Goal: Information Seeking & Learning: Find specific fact

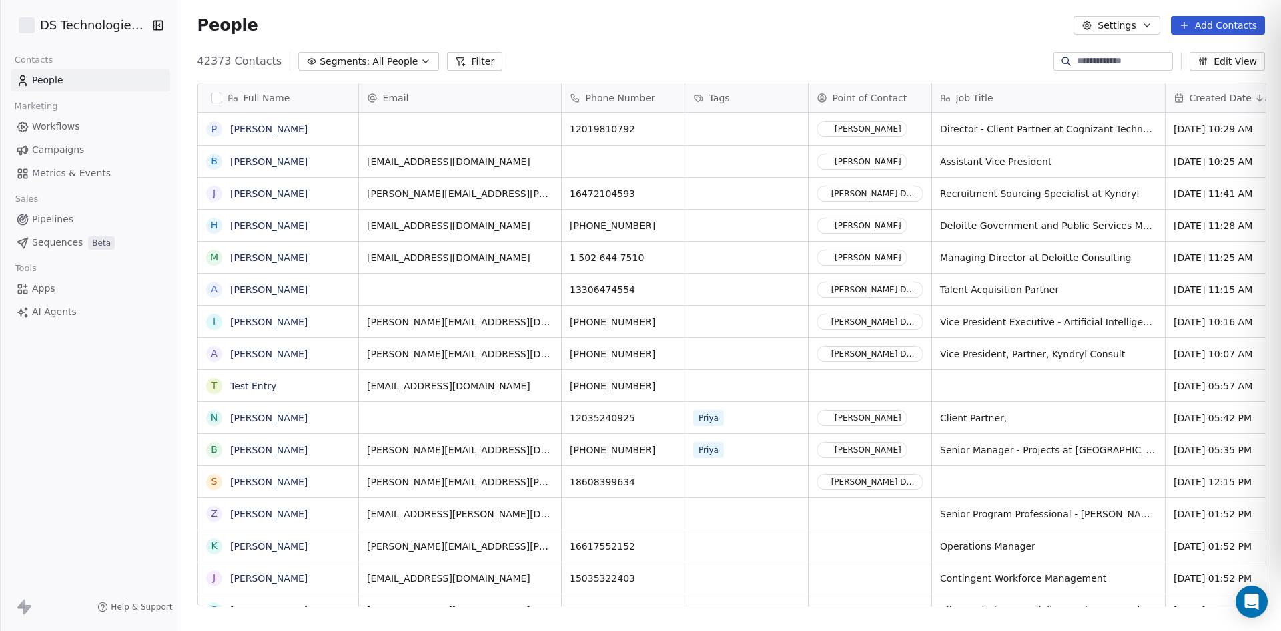
scroll to position [545, 1091]
click at [1117, 31] on button "Settings" at bounding box center [1117, 25] width 86 height 19
click at [886, 63] on html "DS Technologies Inc Contacts People Marketing Workflows Campaigns Metrics & Eve…" at bounding box center [640, 315] width 1281 height 631
click at [459, 66] on button "Filter" at bounding box center [474, 61] width 55 height 19
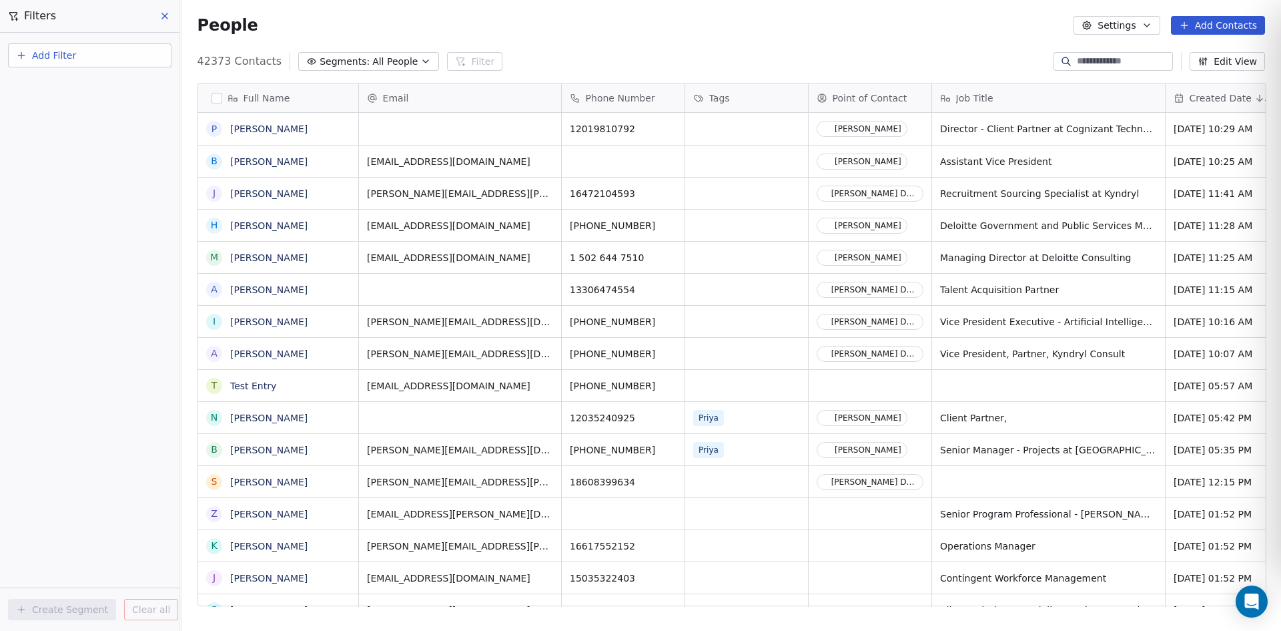
click at [107, 58] on button "Add Filter" at bounding box center [90, 55] width 164 height 24
click at [50, 105] on span "Contact activity" at bounding box center [59, 108] width 74 height 14
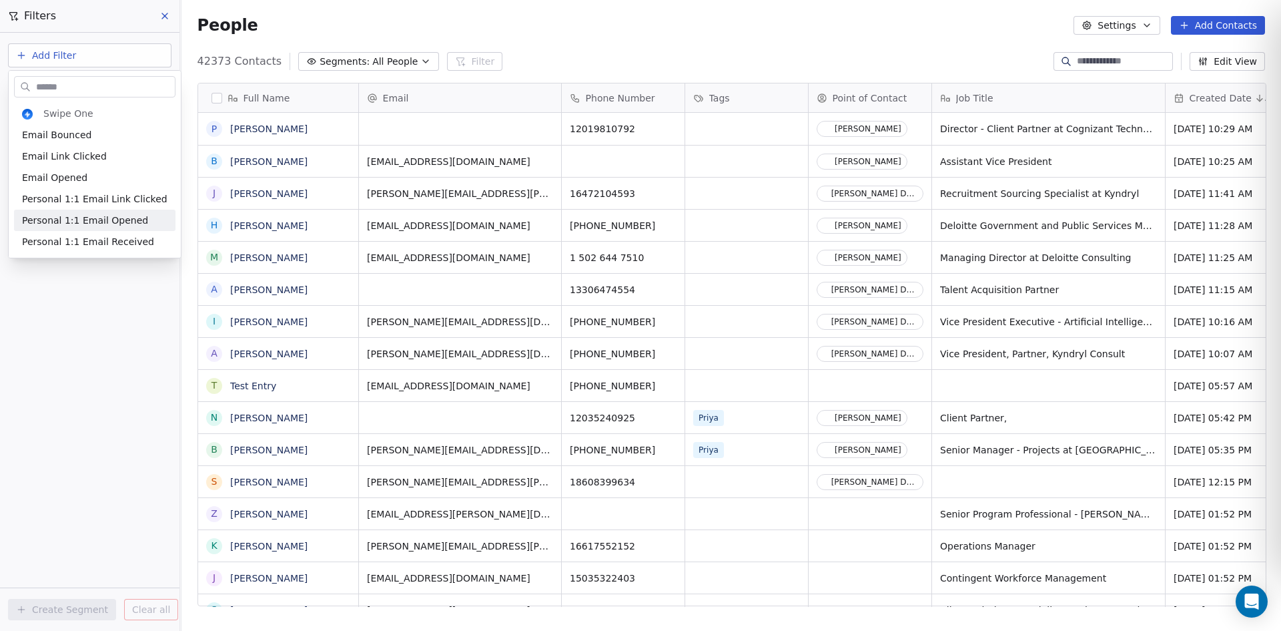
click at [60, 290] on html "DS Technologies Inc Contacts People Marketing Workflows Campaigns Metrics & Eve…" at bounding box center [640, 315] width 1281 height 631
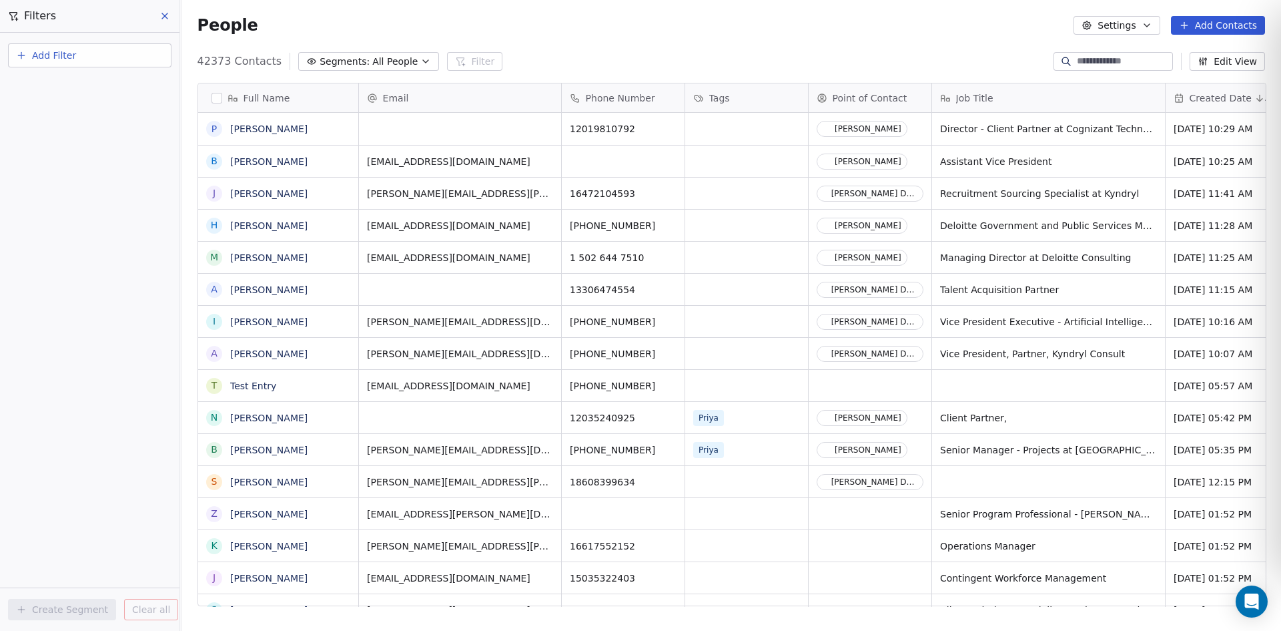
click at [49, 58] on span "Add Filter" at bounding box center [54, 56] width 44 height 14
click at [57, 111] on span "Contact activity" at bounding box center [59, 108] width 74 height 14
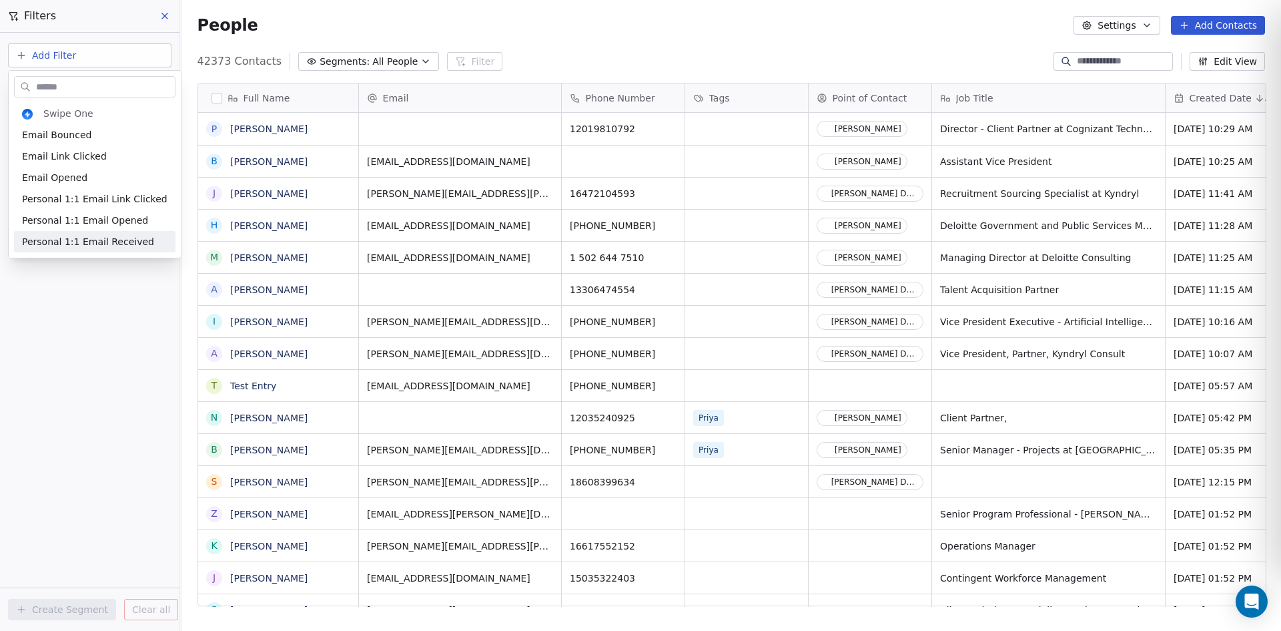
click at [83, 290] on html "DS Technologies Inc Contacts People Marketing Workflows Campaigns Metrics & Eve…" at bounding box center [640, 315] width 1281 height 631
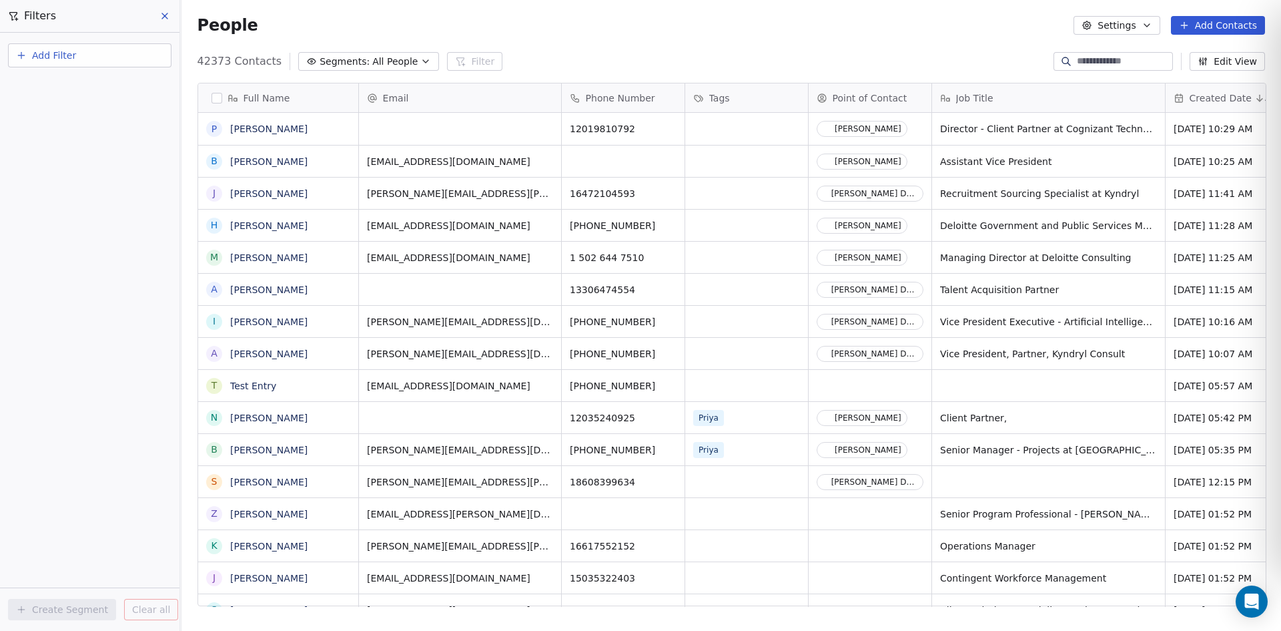
click at [59, 56] on span "Add Filter" at bounding box center [54, 56] width 44 height 14
click at [58, 85] on span "Contact properties" at bounding box center [65, 87] width 87 height 14
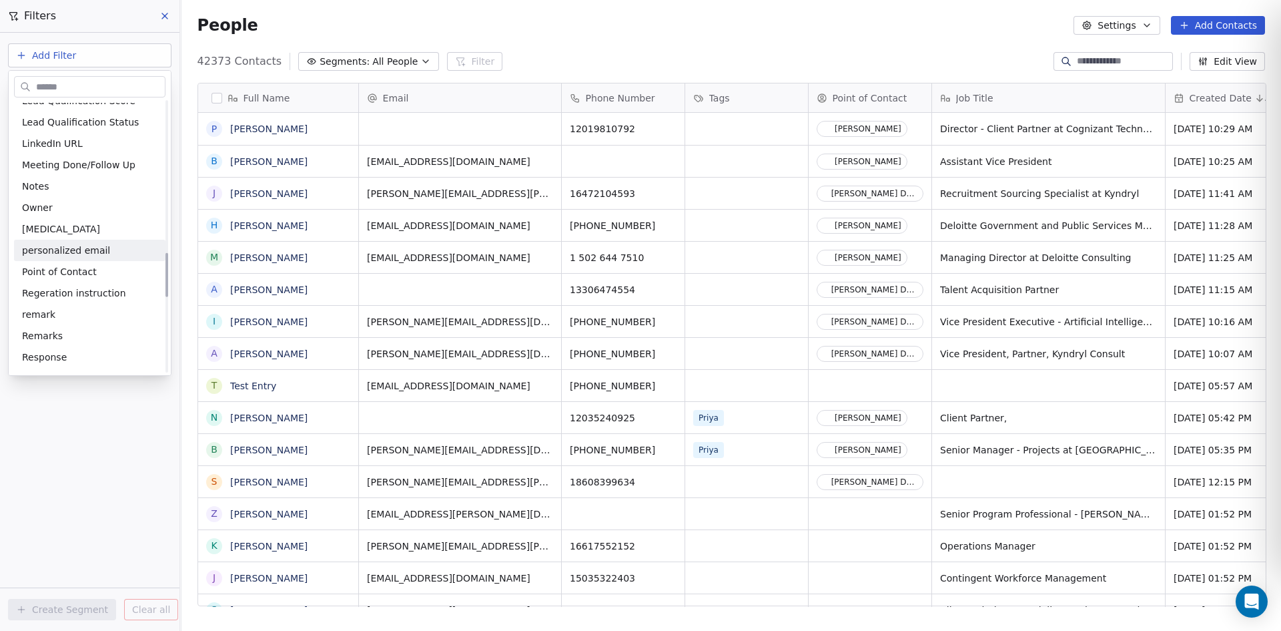
scroll to position [934, 0]
click at [63, 248] on span "Point of Contact" at bounding box center [59, 249] width 75 height 13
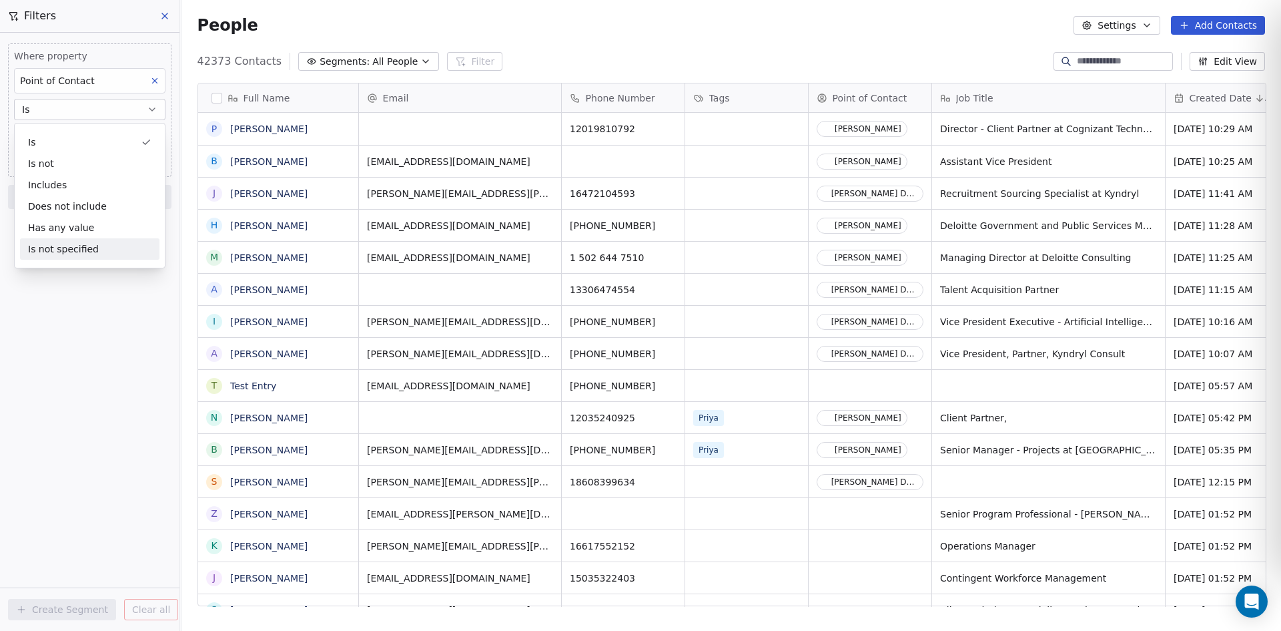
click at [63, 274] on div "Where property Point of Contact Is Select Point of Contact Add filter to this g…" at bounding box center [90, 332] width 180 height 598
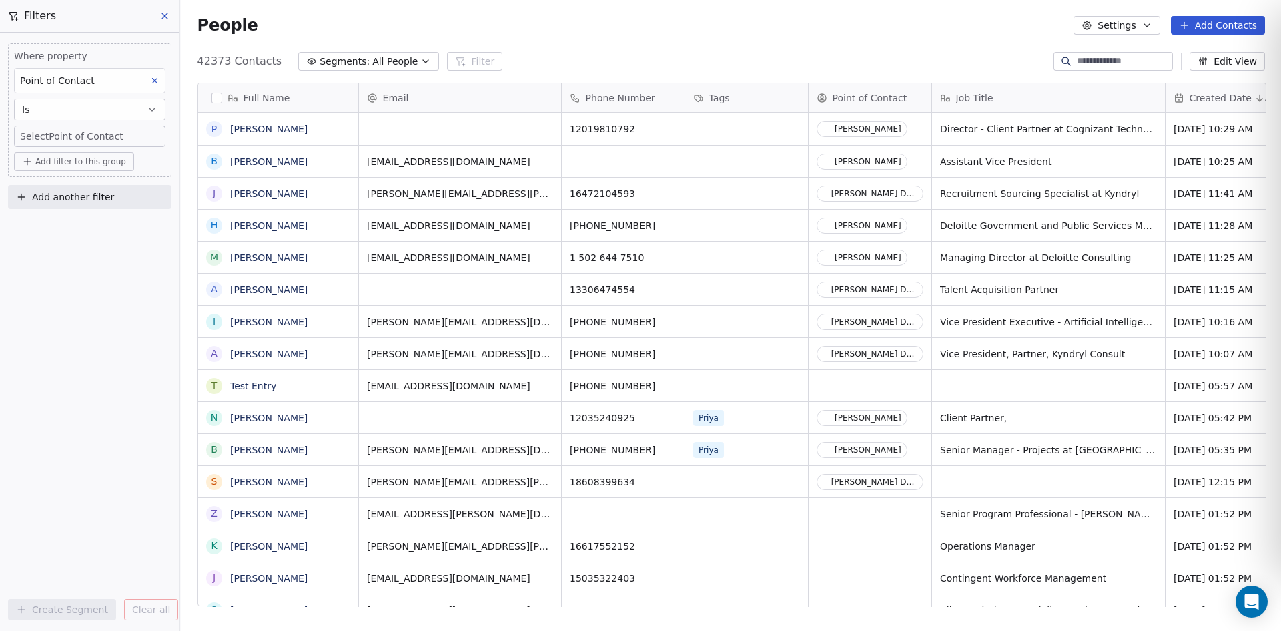
click at [75, 126] on body "DS Technologies Inc Contacts People Marketing Workflows Campaigns Metrics & Eve…" at bounding box center [640, 315] width 1281 height 631
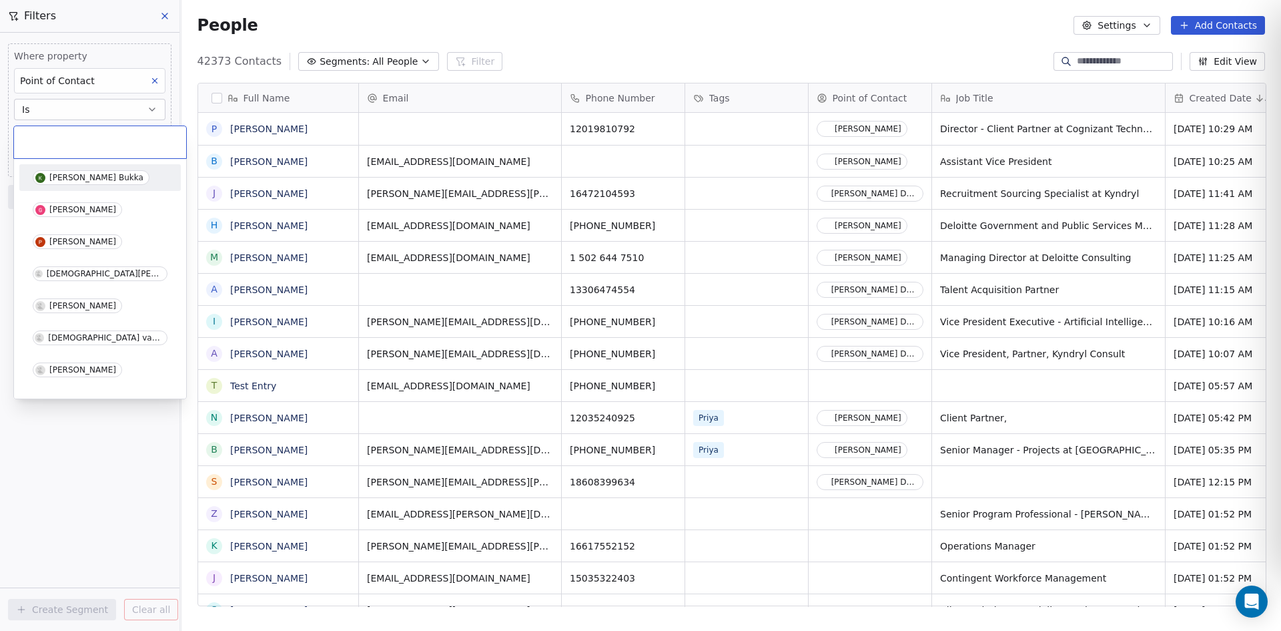
click at [81, 131] on div at bounding box center [100, 142] width 172 height 32
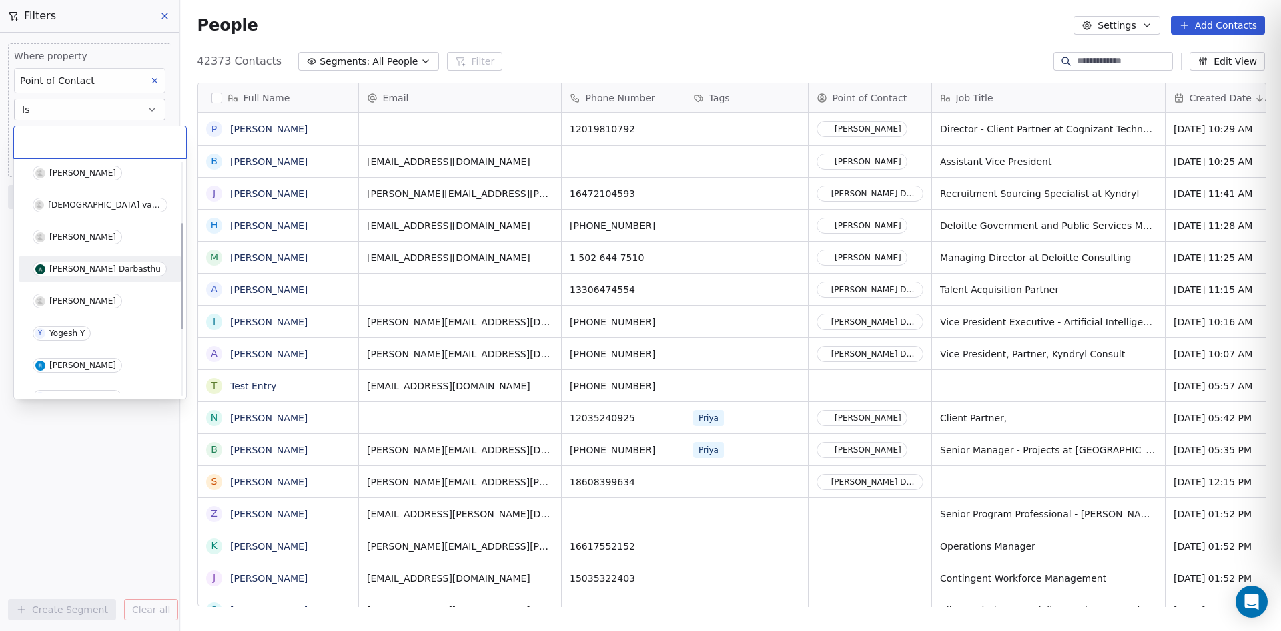
scroll to position [133, 0]
click at [79, 271] on div "[PERSON_NAME] Darbasthu" at bounding box center [104, 268] width 111 height 9
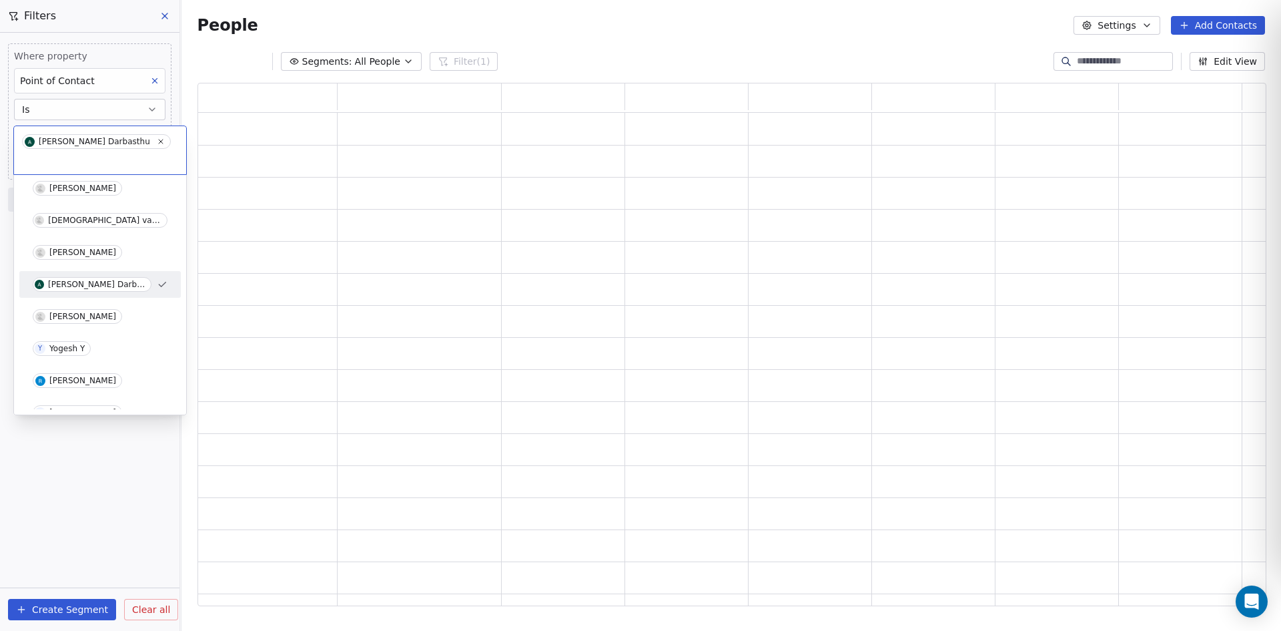
scroll to position [513, 1059]
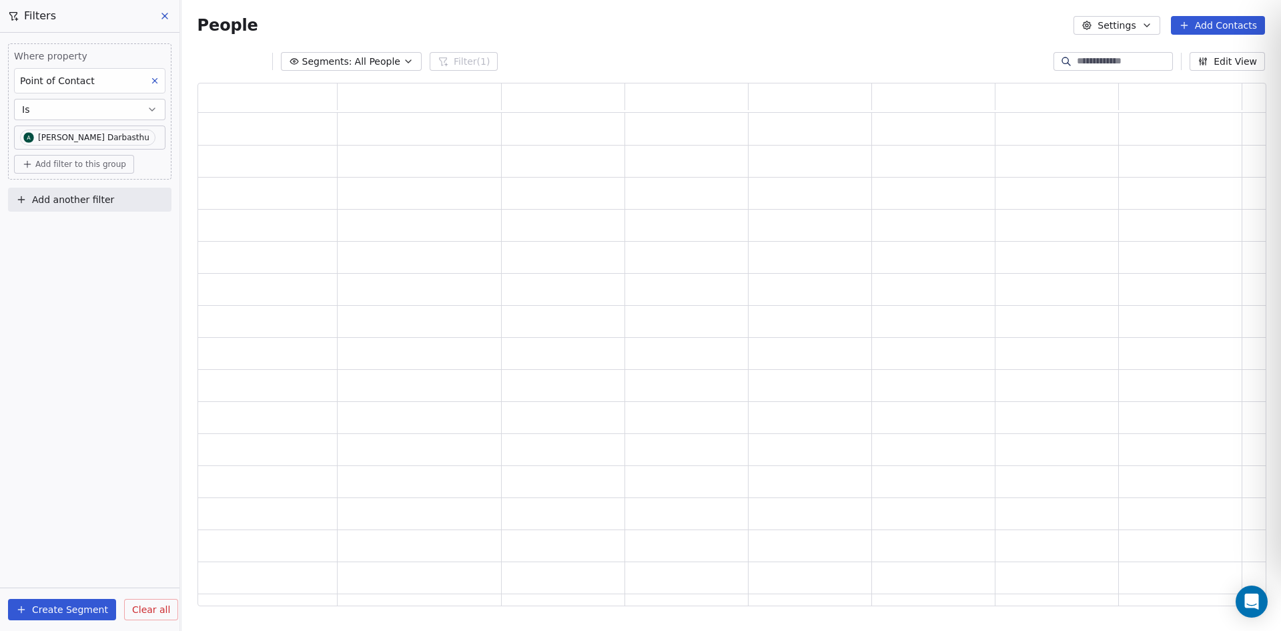
click at [51, 194] on span "Add another filter" at bounding box center [73, 200] width 82 height 14
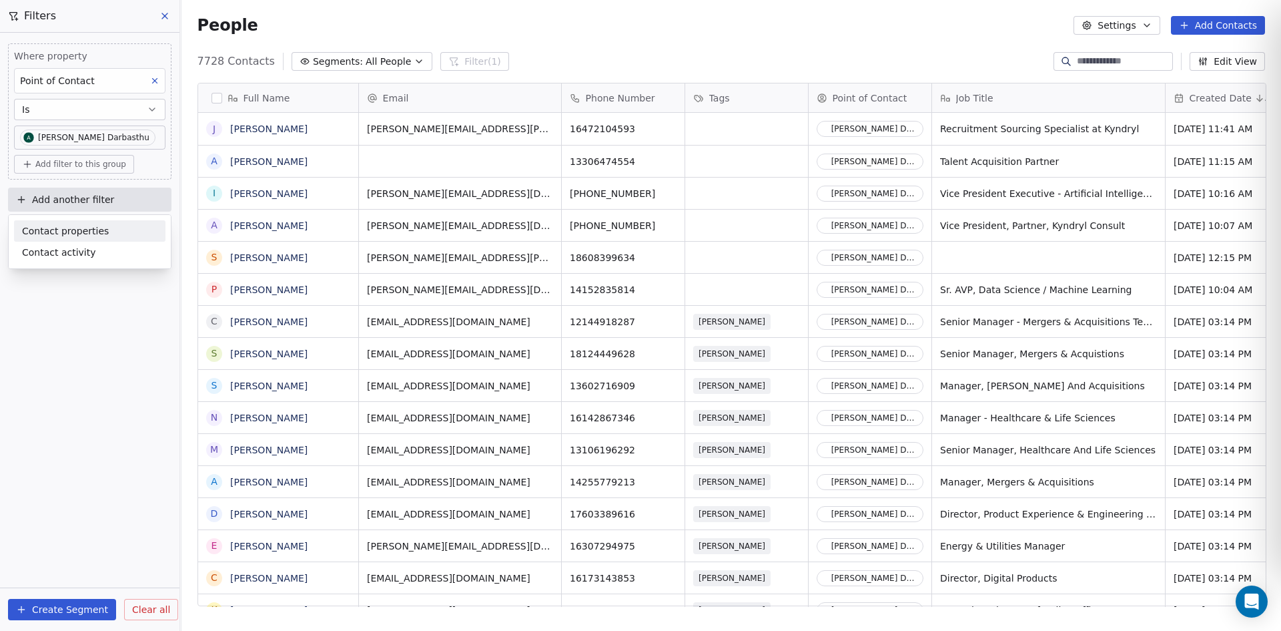
scroll to position [545, 1091]
click at [50, 229] on span "Contact properties" at bounding box center [65, 231] width 87 height 14
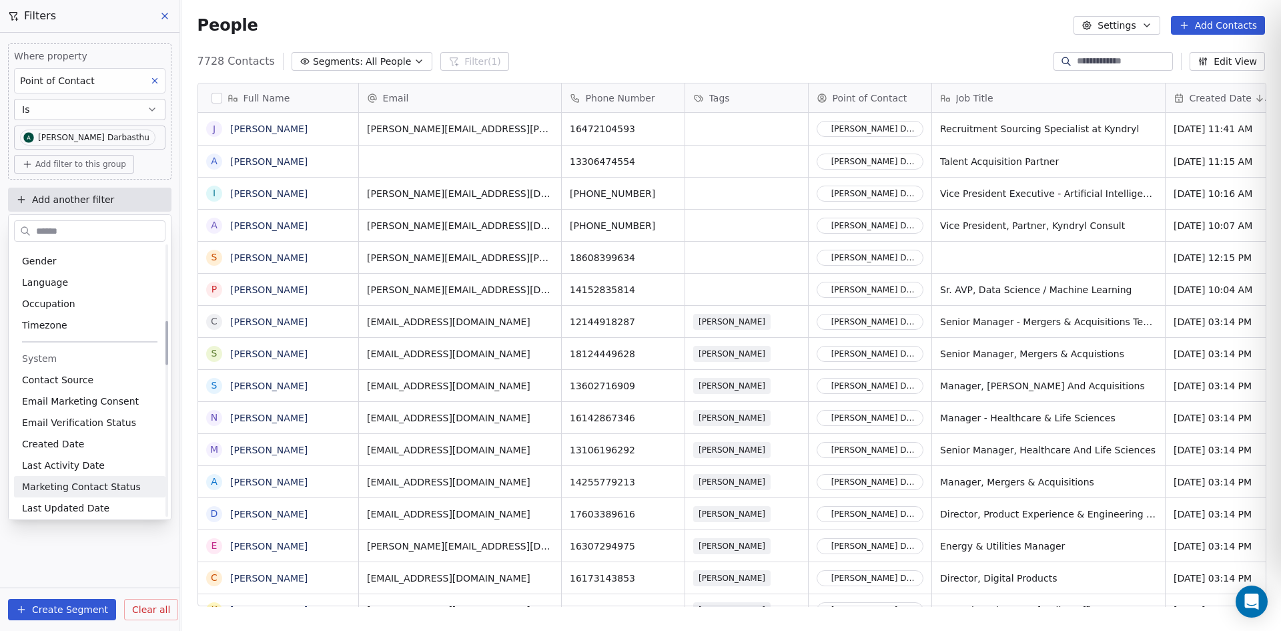
scroll to position [467, 0]
click at [86, 484] on span "Last Updated Date" at bounding box center [65, 485] width 87 height 13
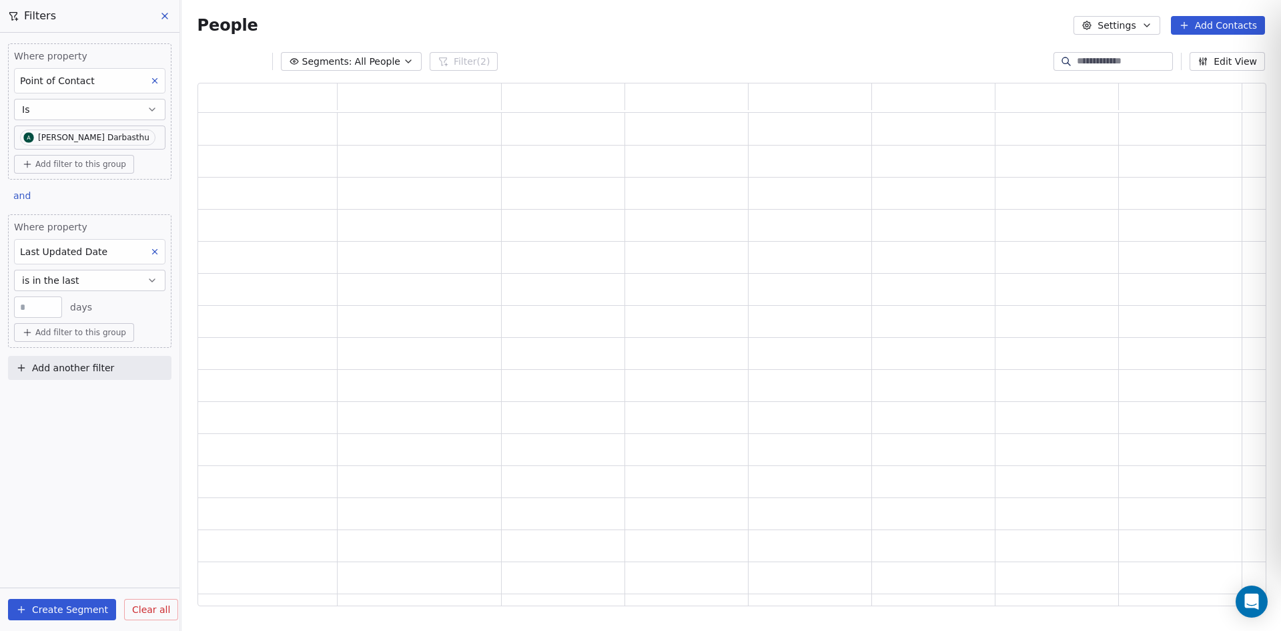
scroll to position [513, 1059]
drag, startPoint x: 31, startPoint y: 307, endPoint x: 0, endPoint y: 307, distance: 31.4
click at [0, 307] on div "Where property Point of Contact Is [PERSON_NAME] Add filter to this group and W…" at bounding box center [90, 209] width 180 height 352
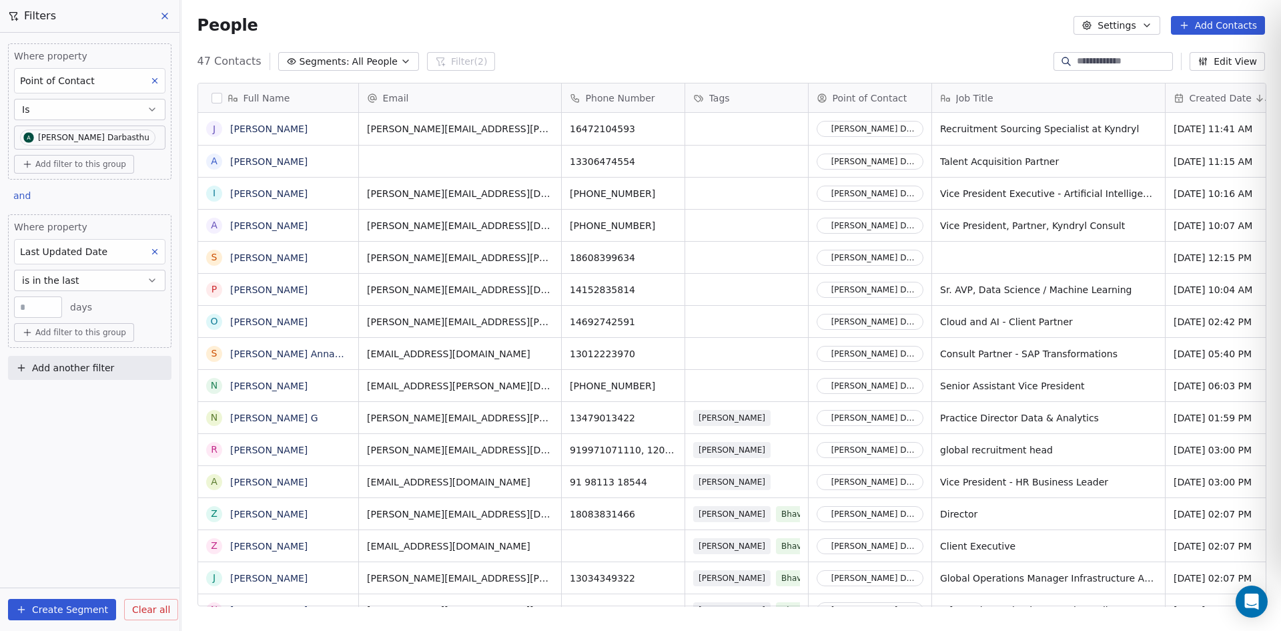
scroll to position [545, 1091]
type input "*"
click at [76, 402] on div "Where property Point of Contact Is [PERSON_NAME] Add filter to this group and W…" at bounding box center [90, 332] width 180 height 598
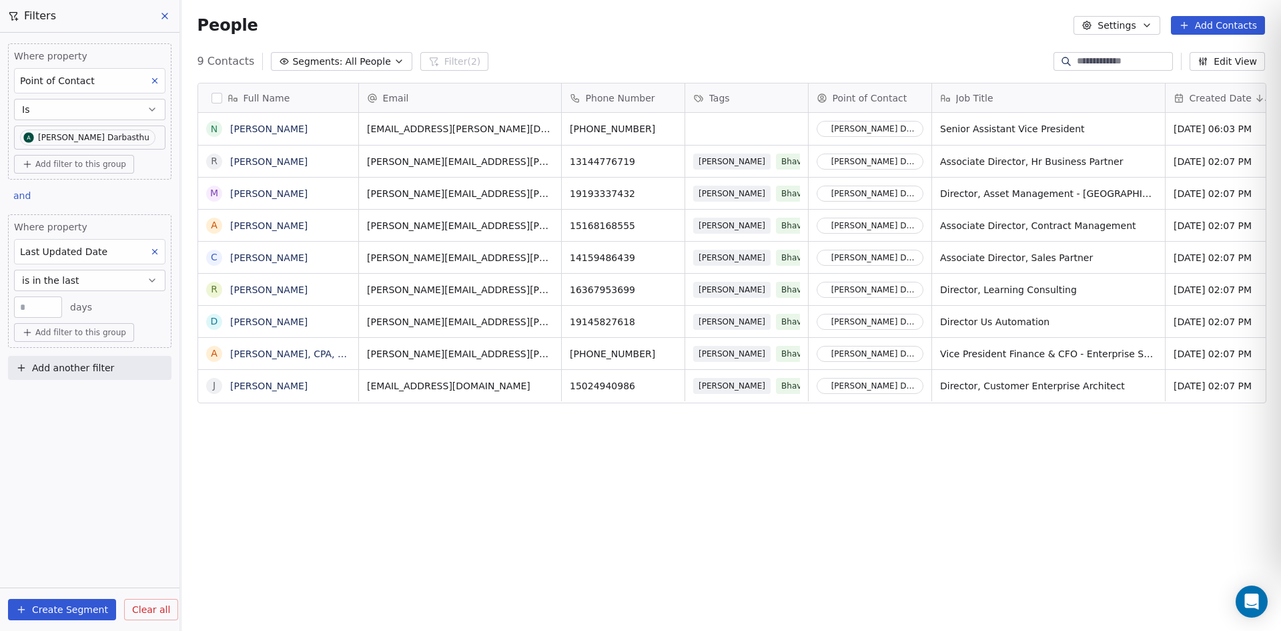
click at [905, 422] on div "Full Name N [PERSON_NAME] R [PERSON_NAME] M [PERSON_NAME] A [PERSON_NAME] C [PE…" at bounding box center [732, 349] width 1100 height 555
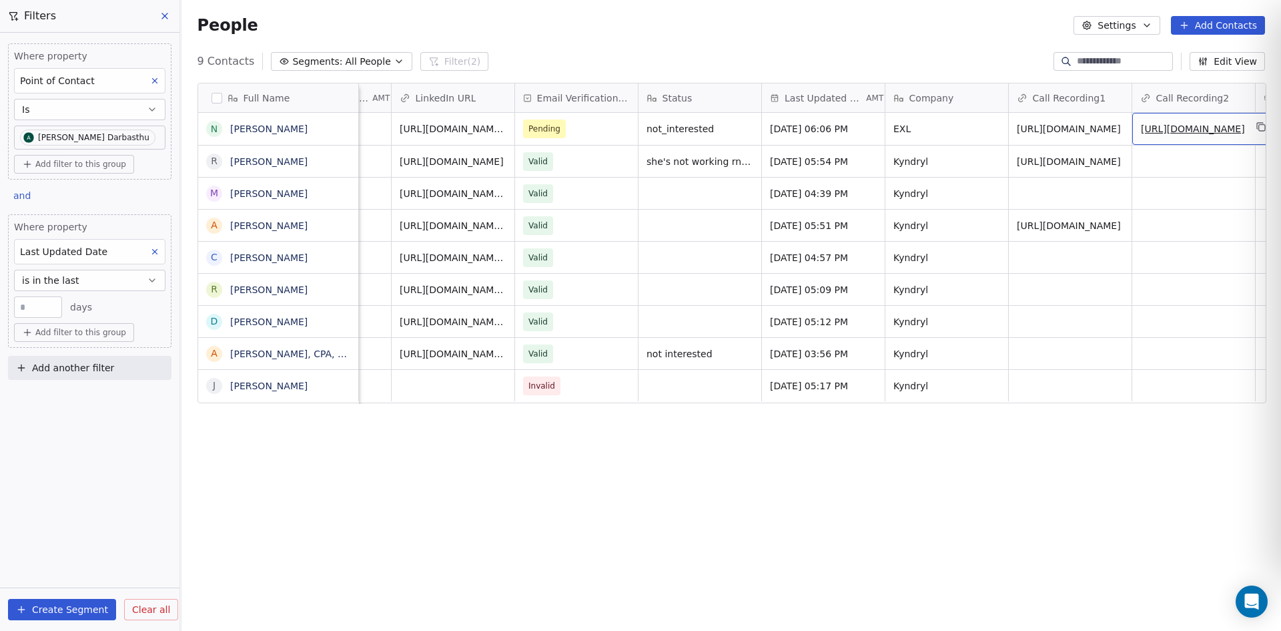
scroll to position [0, 1268]
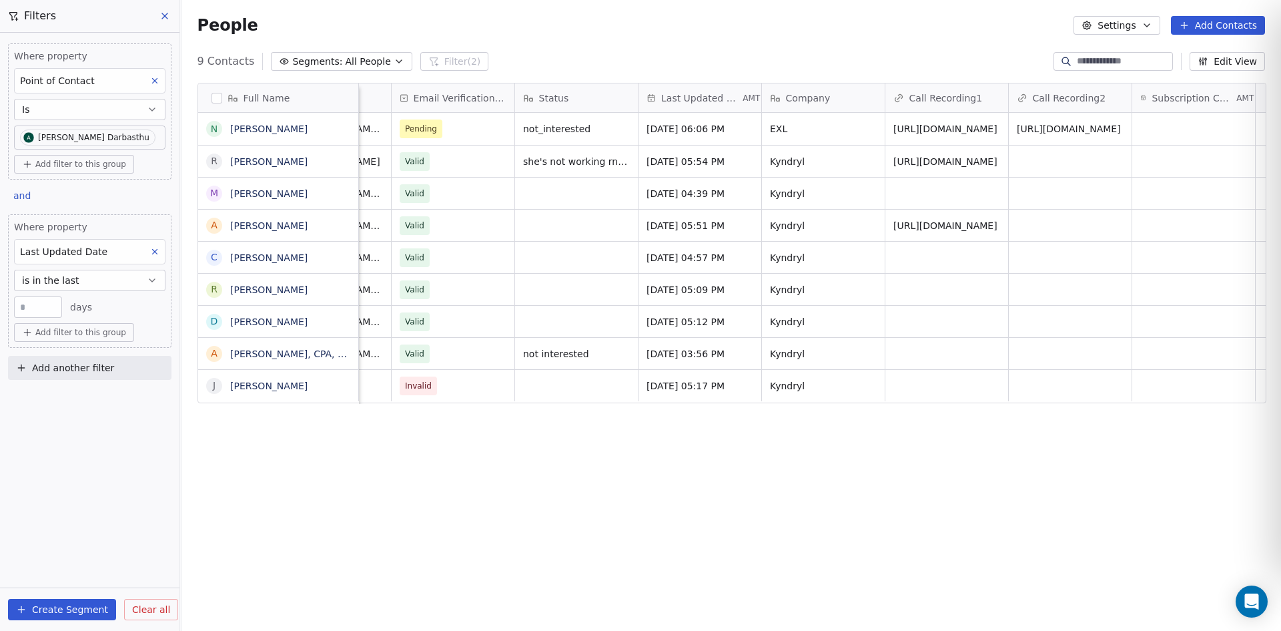
click at [151, 85] on button at bounding box center [154, 80] width 17 height 17
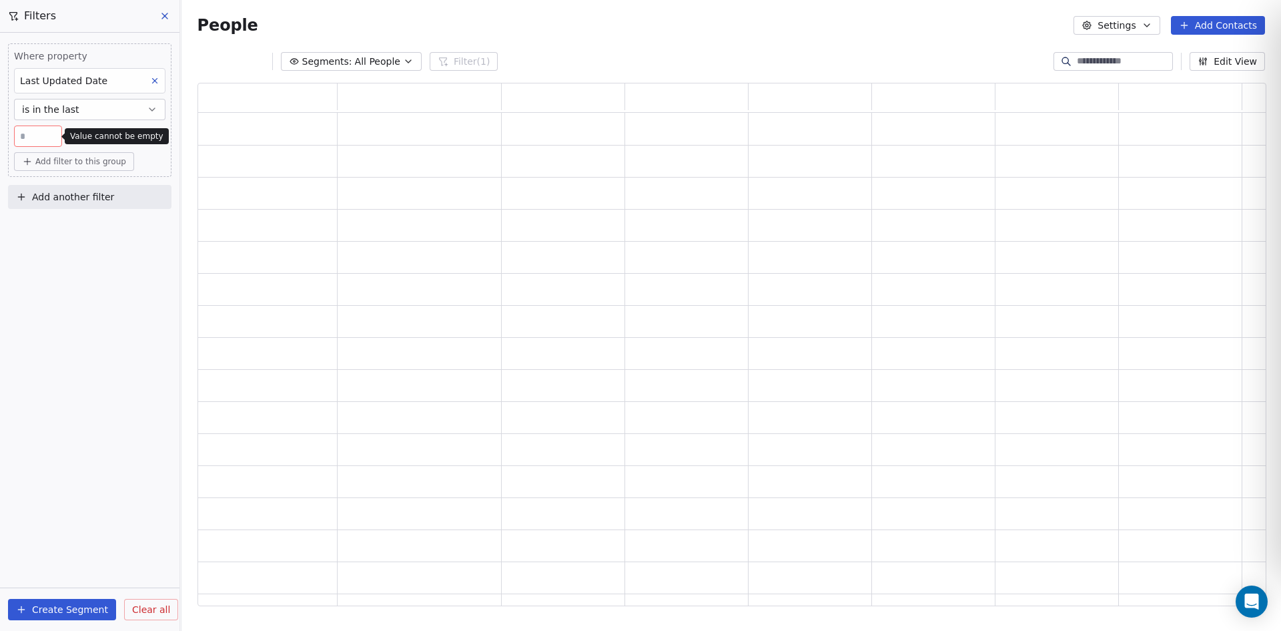
scroll to position [513, 1059]
click at [163, 81] on button at bounding box center [154, 80] width 17 height 17
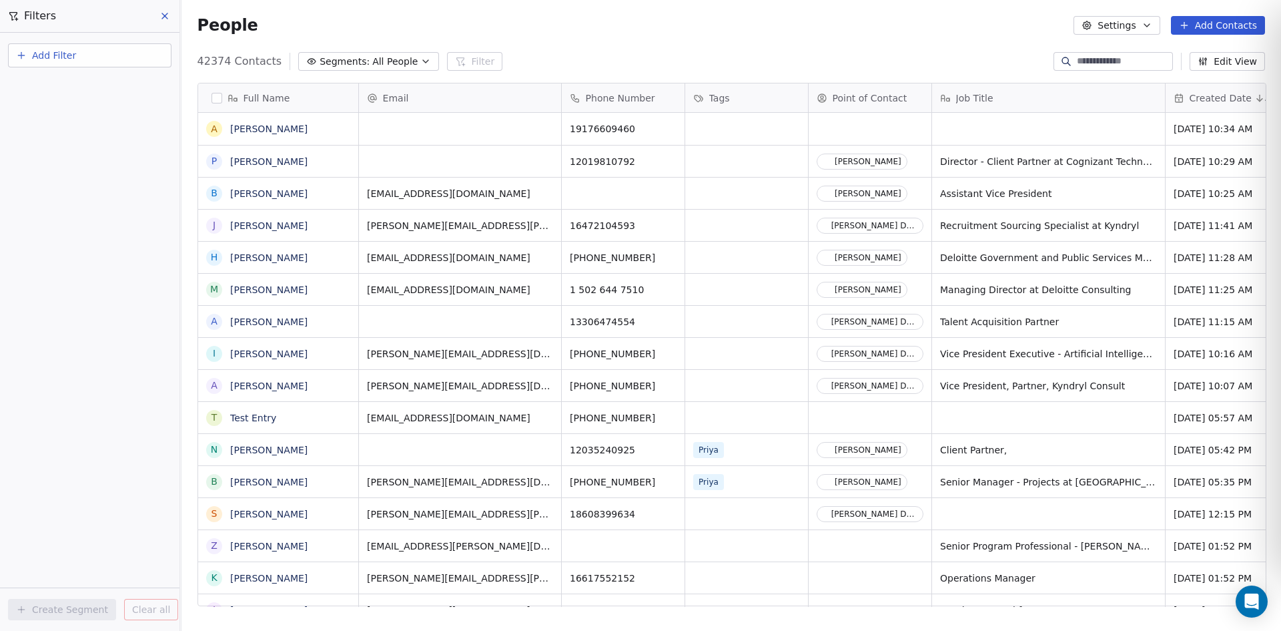
scroll to position [545, 1091]
click at [74, 51] on span "Add Filter" at bounding box center [54, 56] width 44 height 14
click at [77, 81] on span "Contact properties" at bounding box center [65, 87] width 87 height 14
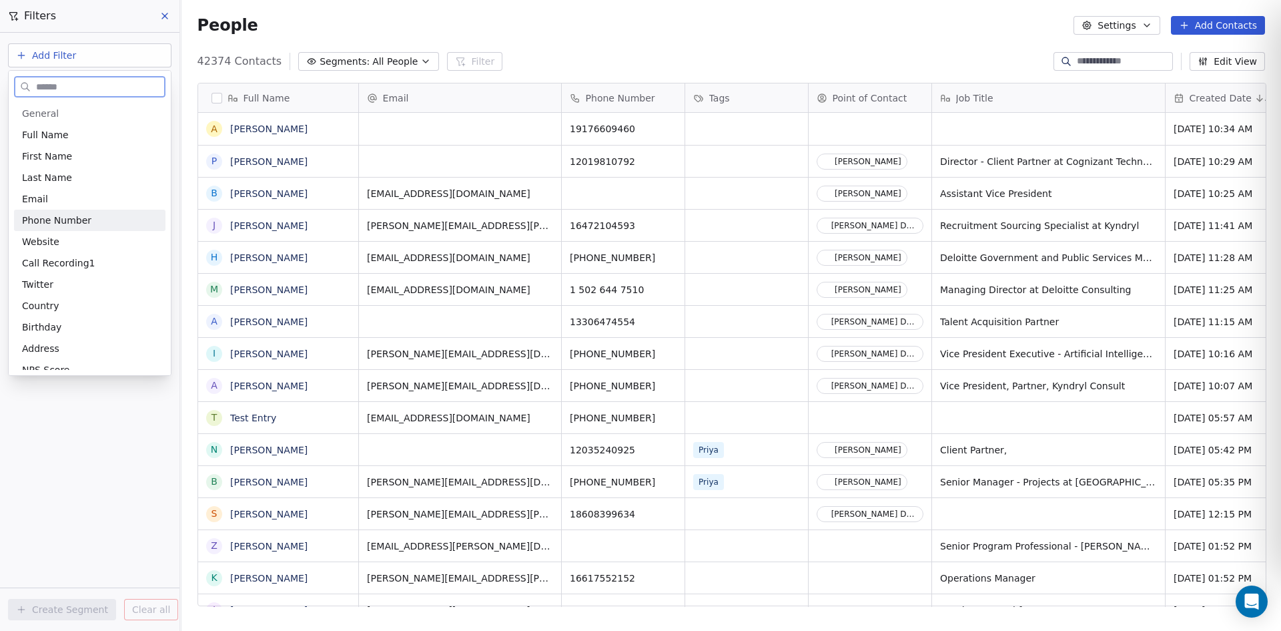
click at [66, 218] on span "Phone Number" at bounding box center [56, 220] width 69 height 13
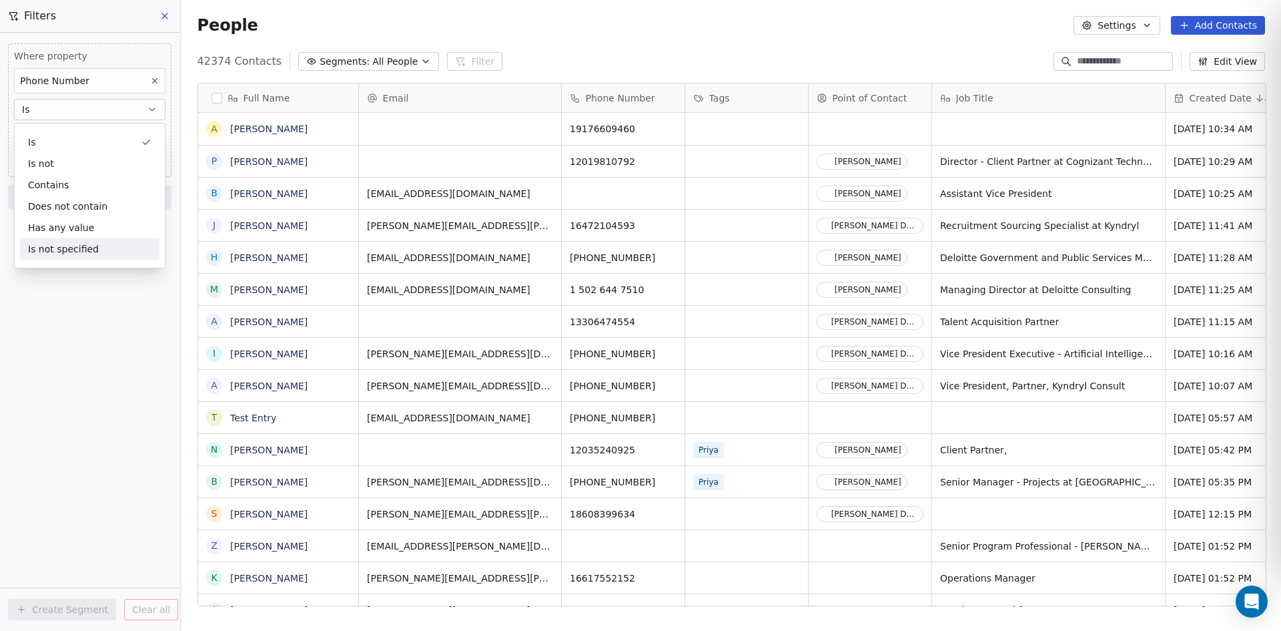
click at [47, 332] on div "Where property Phone Number Is Add Phone Number Add filter to this group Add an…" at bounding box center [90, 332] width 180 height 598
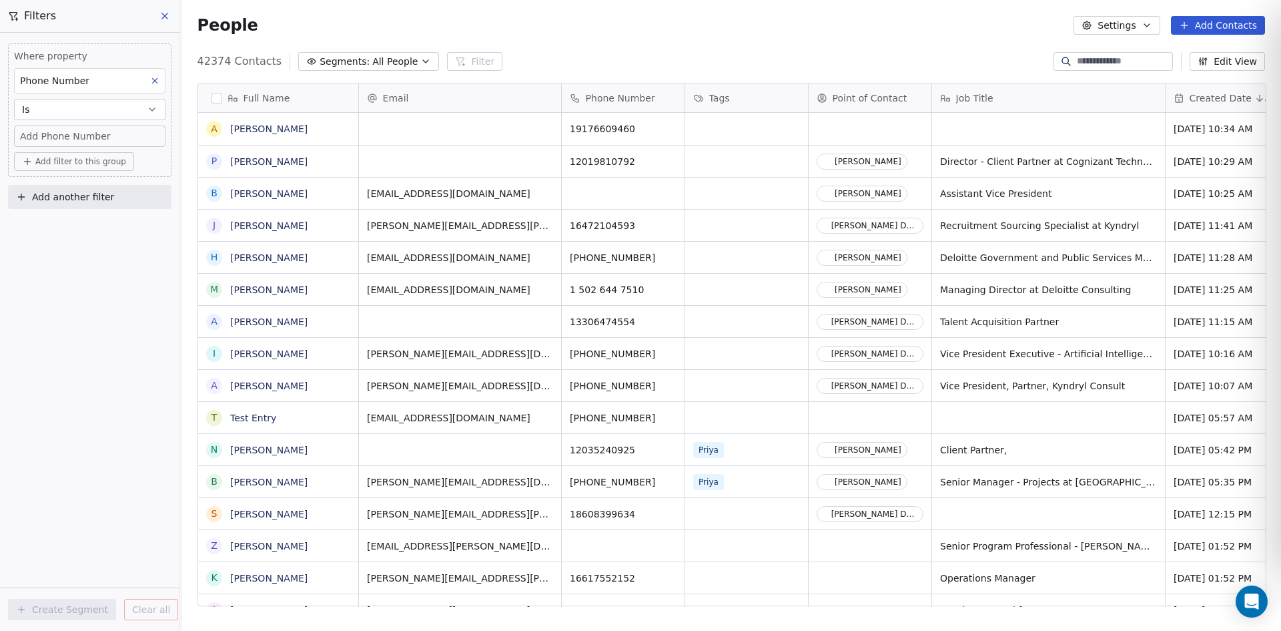
click at [51, 135] on span "Add Phone Number" at bounding box center [65, 135] width 91 height 13
type input "**********"
